Goal: Task Accomplishment & Management: Manage account settings

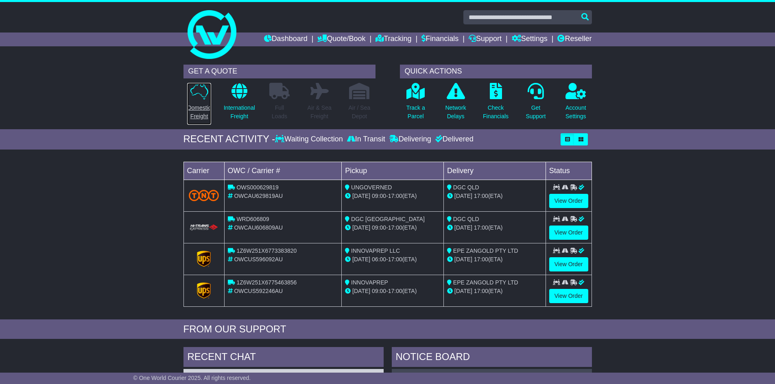
click at [202, 115] on p "Domestic Freight" at bounding box center [199, 112] width 24 height 17
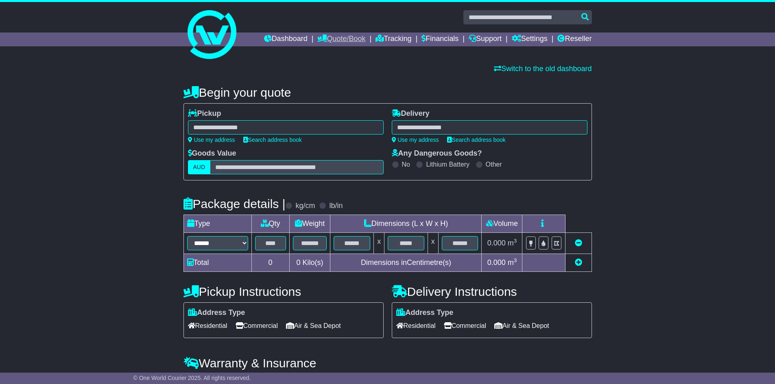
click at [346, 38] on link "Quote/Book" at bounding box center [341, 40] width 48 height 14
click at [324, 79] on link "Drafts" at bounding box center [350, 79] width 64 height 9
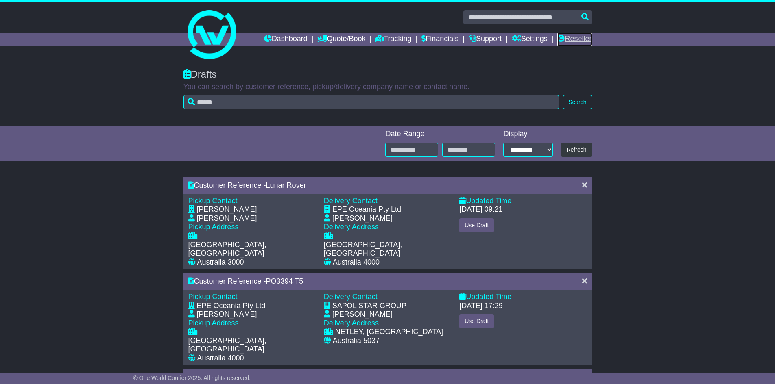
click at [583, 37] on link "Reseller" at bounding box center [574, 40] width 34 height 14
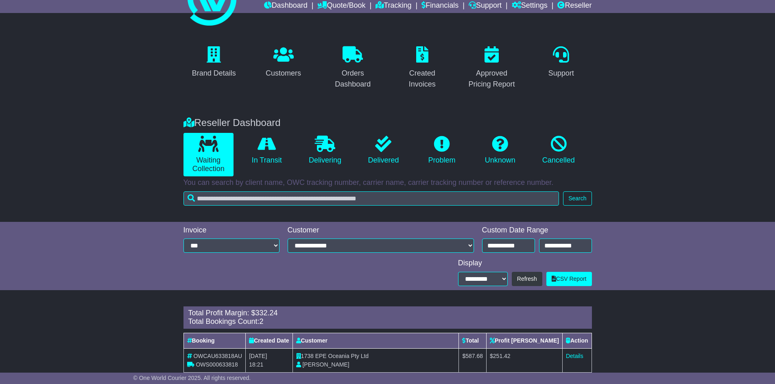
scroll to position [75, 0]
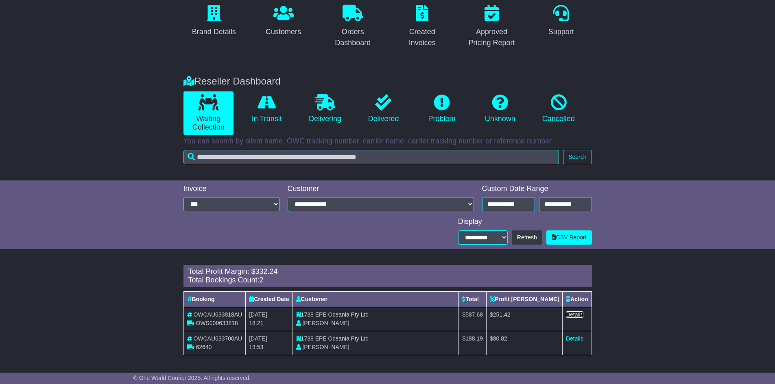
click at [568, 313] on link "Details" at bounding box center [574, 315] width 17 height 7
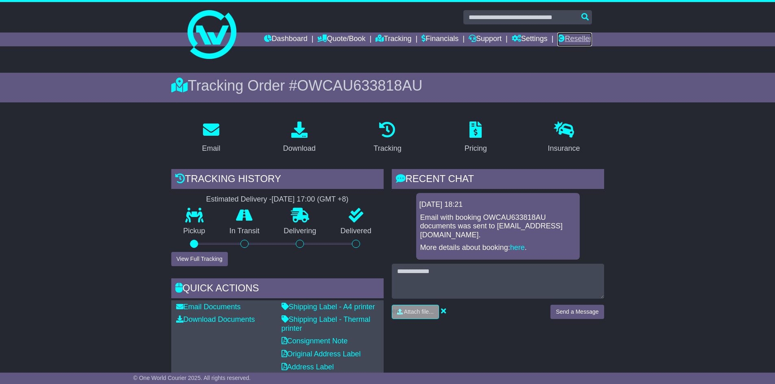
click at [574, 37] on link "Reseller" at bounding box center [574, 40] width 34 height 14
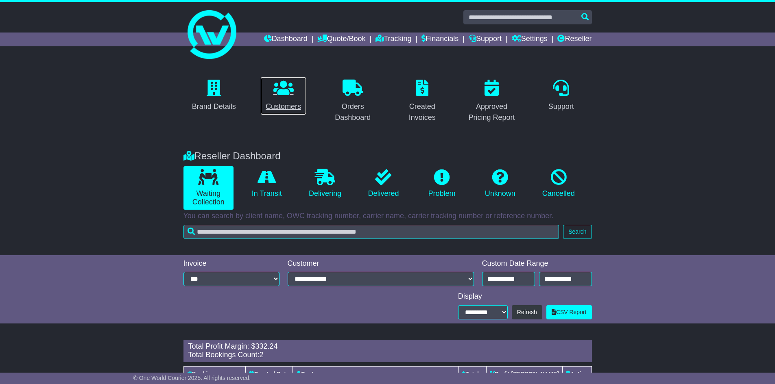
click at [281, 99] on link "Customers" at bounding box center [283, 96] width 46 height 38
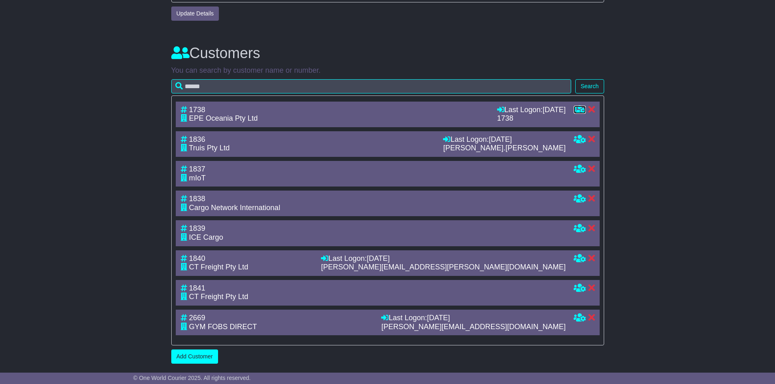
click at [580, 108] on icon at bounding box center [580, 109] width 12 height 7
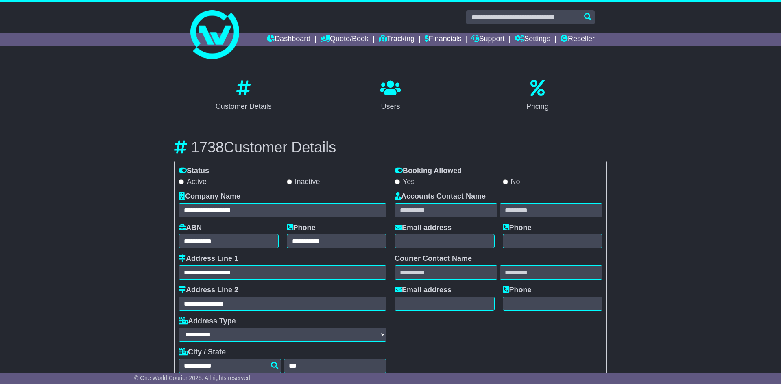
select select "**********"
select select "**"
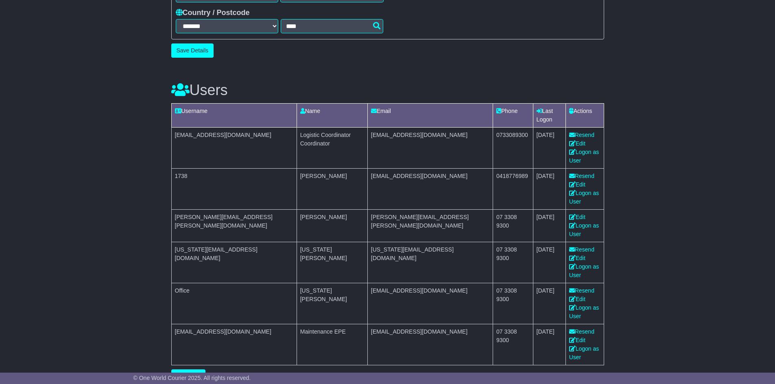
scroll to position [407, 0]
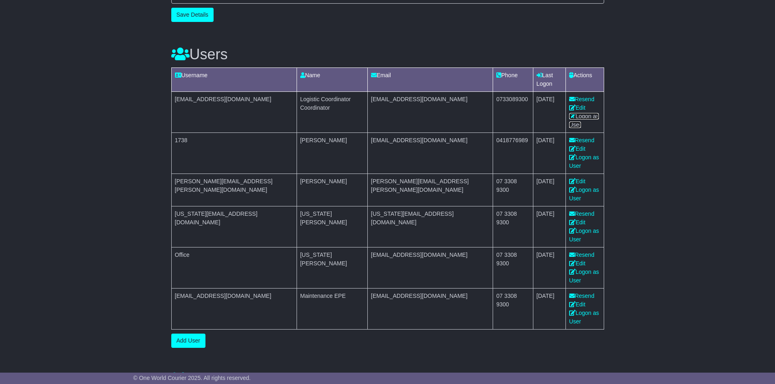
click at [574, 113] on link "Logon as User" at bounding box center [584, 120] width 30 height 15
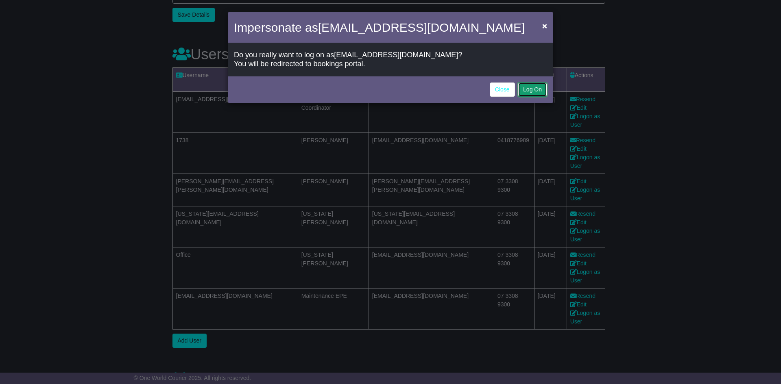
click at [541, 94] on button "Log On" at bounding box center [532, 90] width 29 height 14
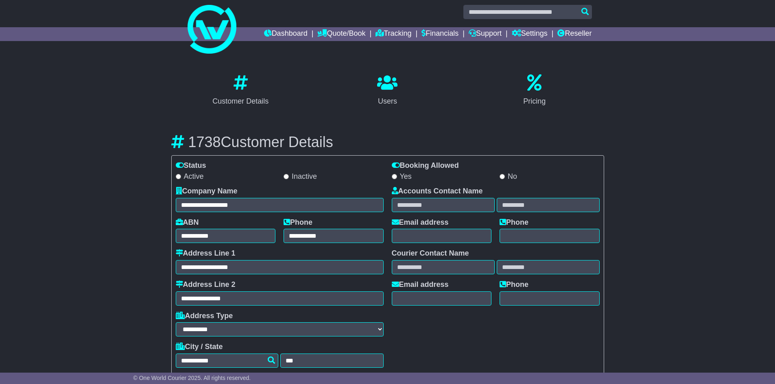
scroll to position [0, 0]
